Goal: Information Seeking & Learning: Check status

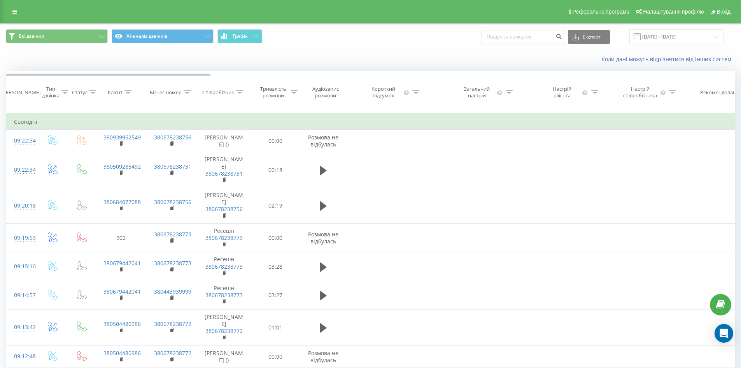
click at [641, 37] on span at bounding box center [637, 36] width 7 height 7
click at [656, 35] on input "[DATE] - [DATE]" at bounding box center [676, 36] width 94 height 15
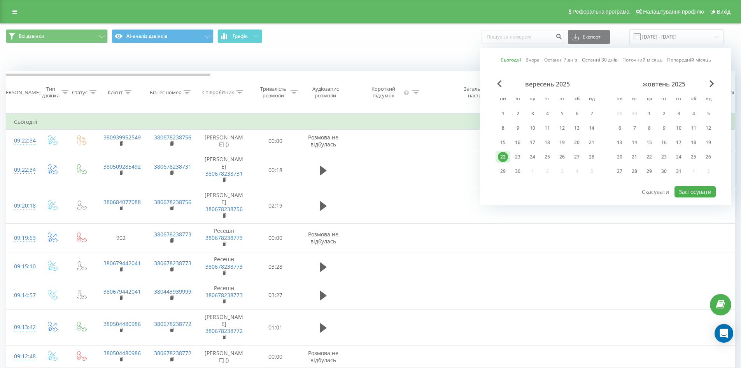
click at [504, 157] on div "22" at bounding box center [503, 157] width 10 height 10
click at [698, 189] on button "Застосувати" at bounding box center [694, 191] width 41 height 11
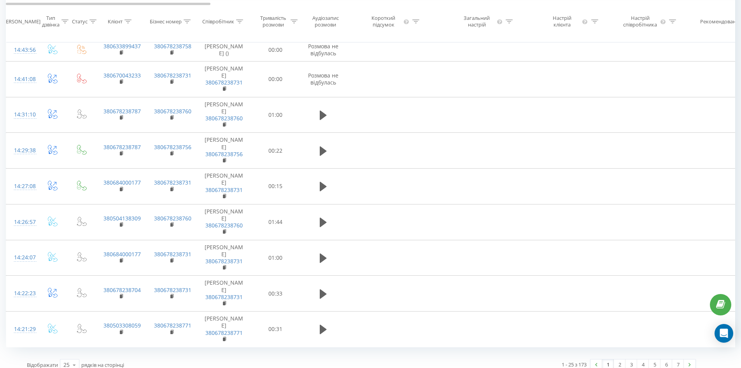
scroll to position [587, 0]
click at [618, 359] on link "2" at bounding box center [620, 363] width 12 height 11
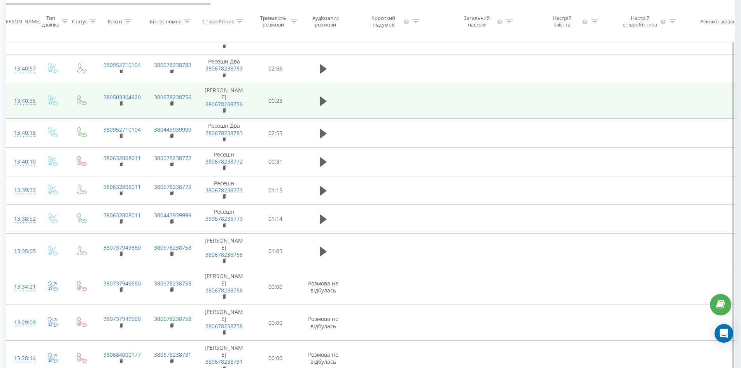
scroll to position [562, 0]
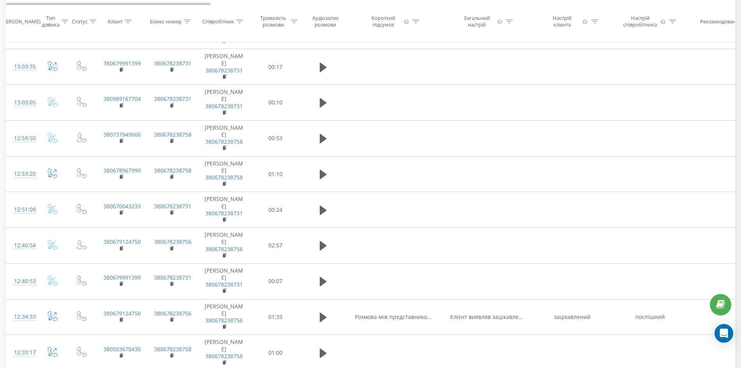
scroll to position [588, 0]
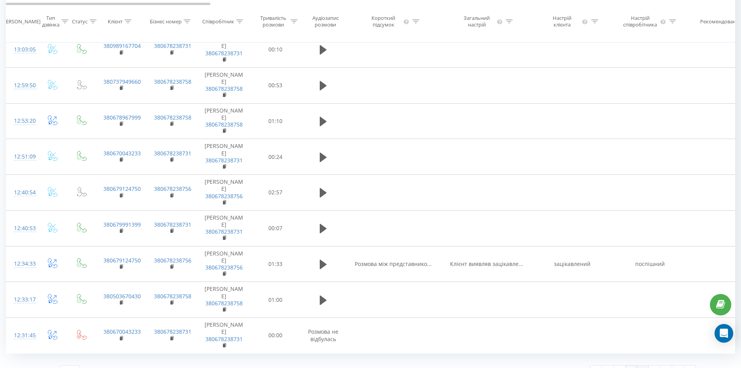
click at [642, 365] on link "4" at bounding box center [643, 370] width 12 height 11
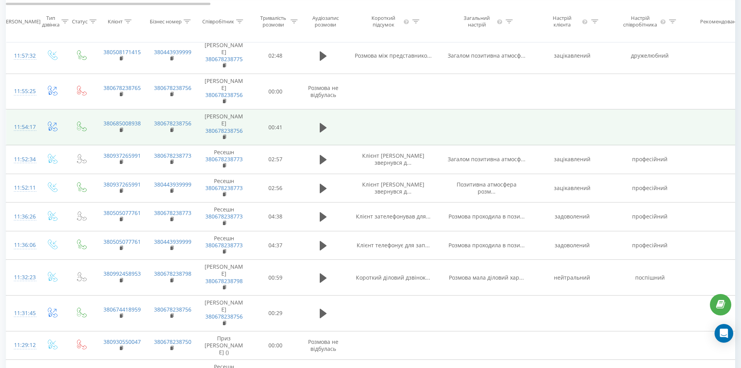
scroll to position [538, 0]
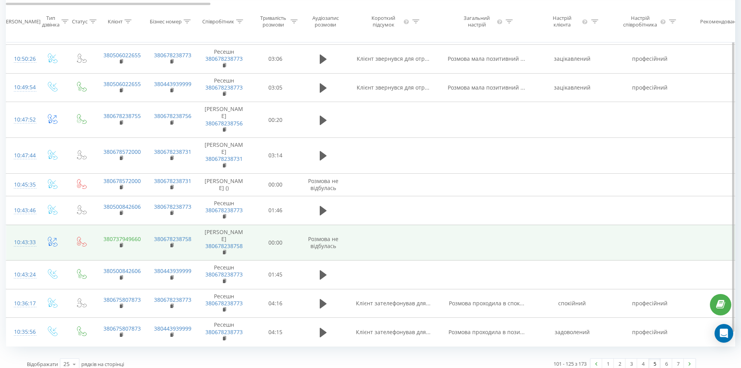
scroll to position [544, 0]
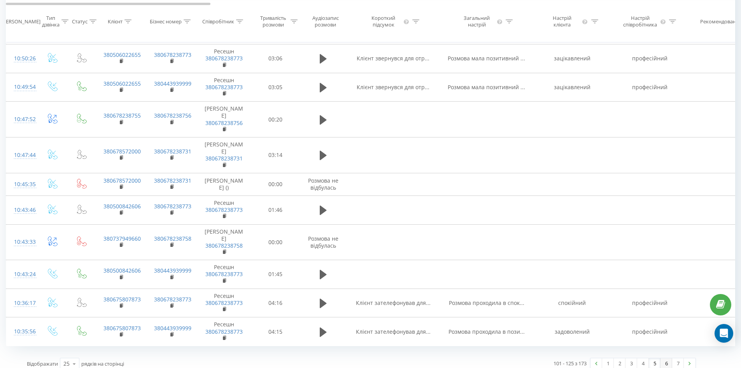
click at [664, 359] on link "6" at bounding box center [666, 363] width 12 height 11
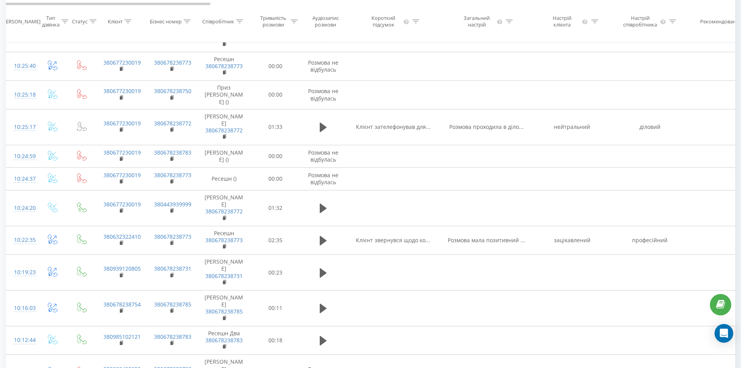
scroll to position [90, 0]
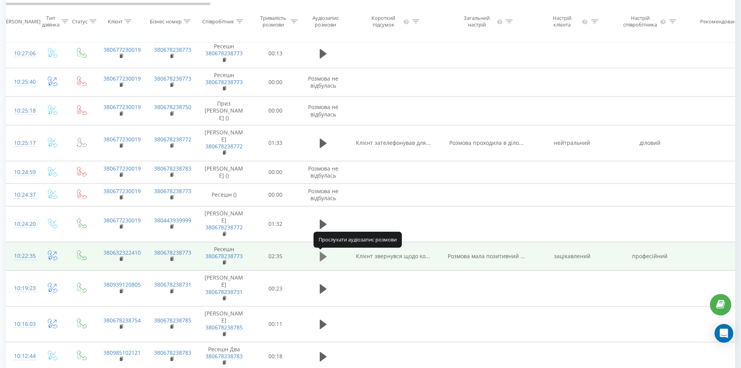
click at [321, 256] on icon at bounding box center [323, 256] width 7 height 9
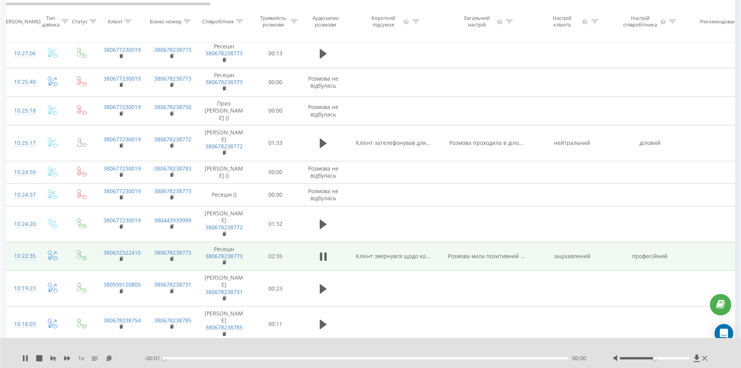
click at [664, 358] on div at bounding box center [655, 358] width 70 height 2
click at [670, 357] on div at bounding box center [655, 358] width 70 height 2
click at [676, 357] on div at bounding box center [655, 358] width 70 height 2
click at [676, 357] on div "Accessibility label" at bounding box center [675, 357] width 3 height 3
click at [681, 357] on div at bounding box center [655, 358] width 70 height 2
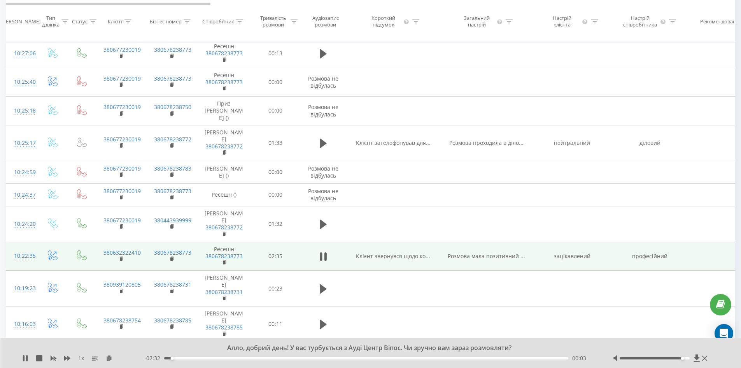
click at [685, 358] on div at bounding box center [655, 358] width 70 height 2
drag, startPoint x: 682, startPoint y: 358, endPoint x: 686, endPoint y: 359, distance: 4.0
click at [686, 359] on div at bounding box center [661, 358] width 96 height 8
drag, startPoint x: 683, startPoint y: 357, endPoint x: 688, endPoint y: 357, distance: 5.4
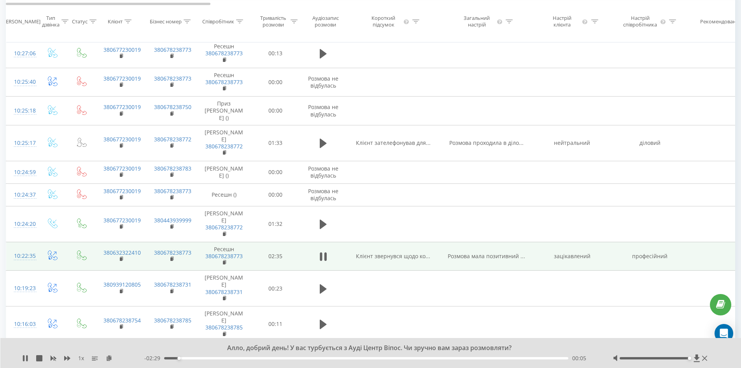
click at [688, 357] on div "Accessibility label" at bounding box center [689, 357] width 3 height 3
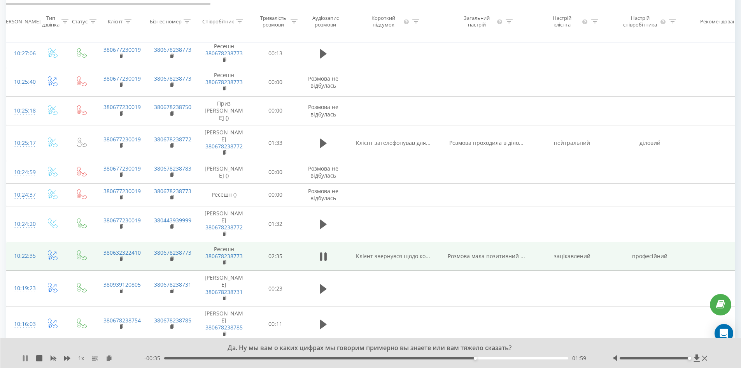
click at [24, 356] on icon at bounding box center [24, 358] width 2 height 6
